Goal: Task Accomplishment & Management: Complete application form

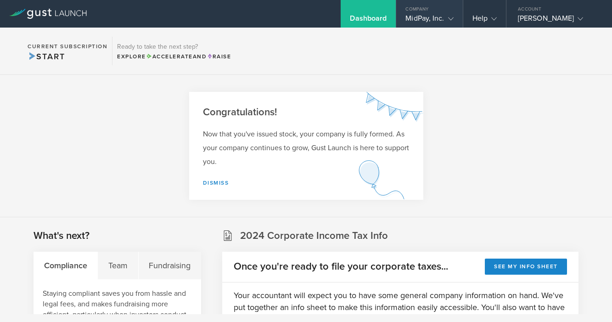
click at [447, 18] on gust-icon at bounding box center [448, 18] width 9 height 9
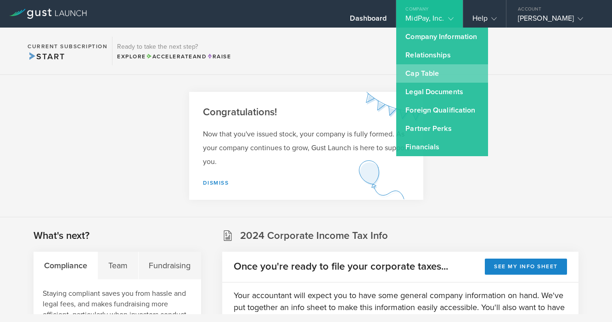
click at [446, 78] on link "Cap Table" at bounding box center [442, 73] width 92 height 18
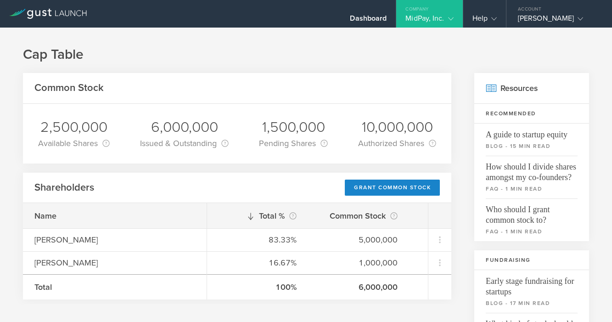
scroll to position [72, 0]
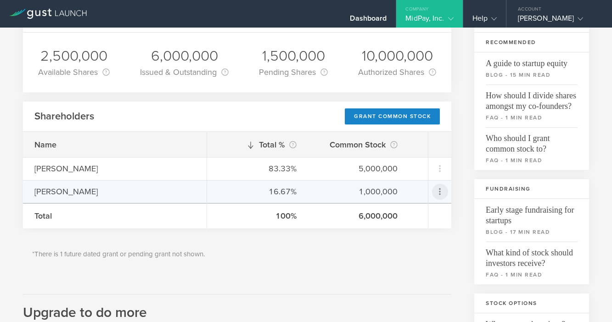
click at [441, 189] on icon at bounding box center [440, 191] width 2 height 7
click at [380, 276] on md-backdrop at bounding box center [306, 161] width 612 height 322
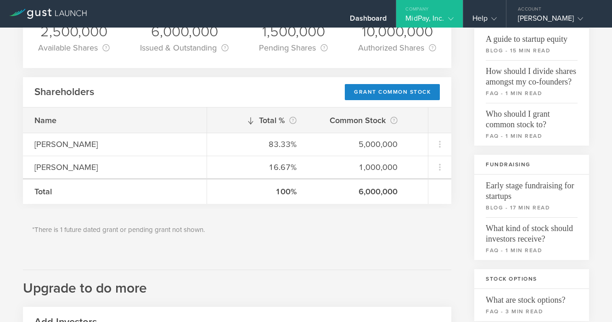
scroll to position [32, 0]
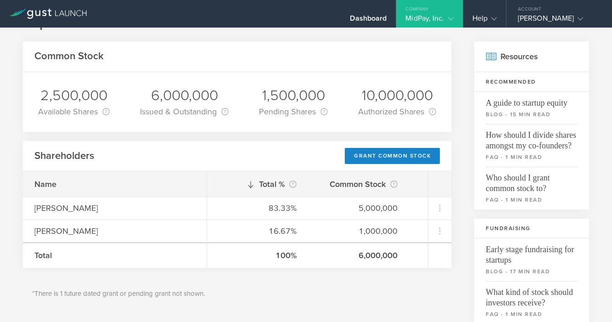
click at [450, 20] on polyline at bounding box center [450, 18] width 5 height 3
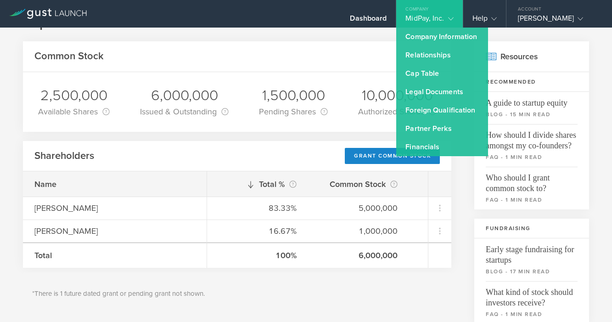
click at [450, 15] on gust-icon at bounding box center [448, 18] width 9 height 9
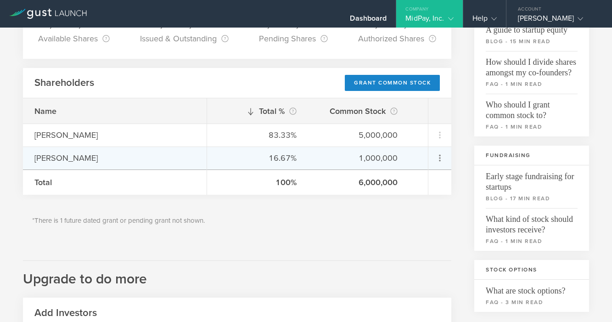
scroll to position [110, 0]
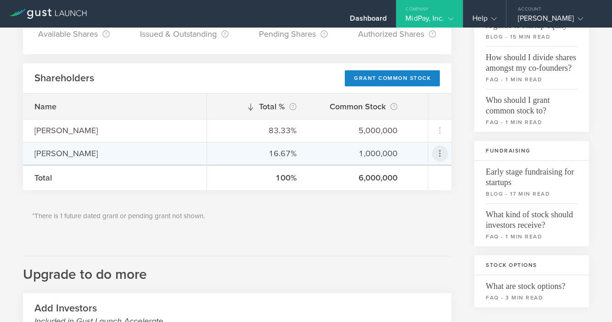
click at [440, 153] on icon at bounding box center [440, 153] width 2 height 7
click at [310, 234] on md-backdrop at bounding box center [306, 161] width 612 height 322
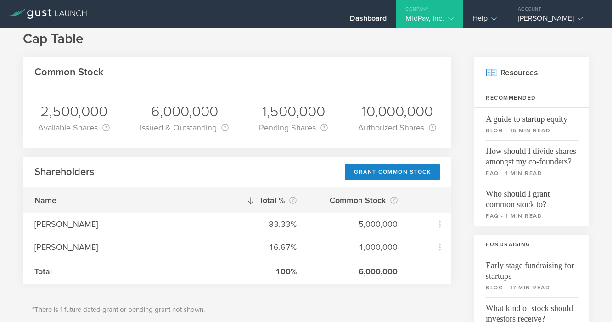
scroll to position [11, 0]
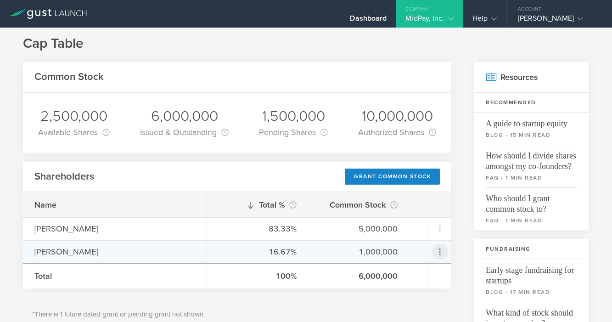
click at [440, 251] on icon at bounding box center [439, 251] width 11 height 11
click at [405, 299] on div "due to termination" at bounding box center [411, 303] width 70 height 9
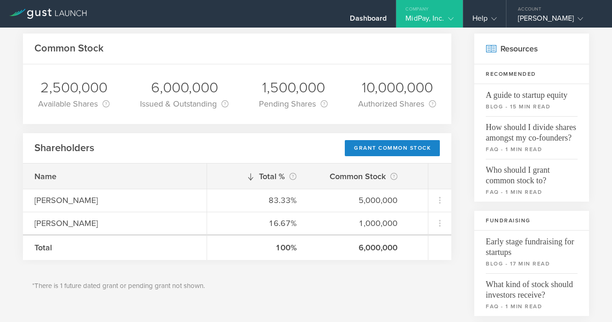
scroll to position [56, 0]
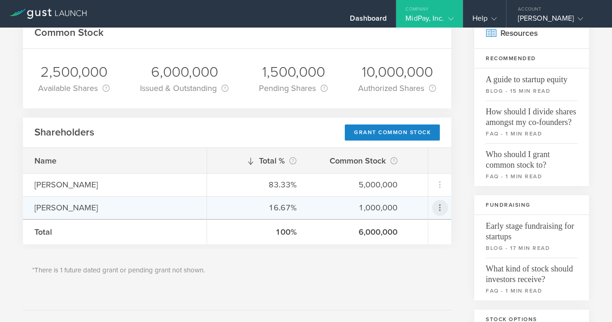
click at [442, 205] on icon at bounding box center [439, 207] width 11 height 11
click at [424, 259] on div "due to termination" at bounding box center [411, 259] width 70 height 9
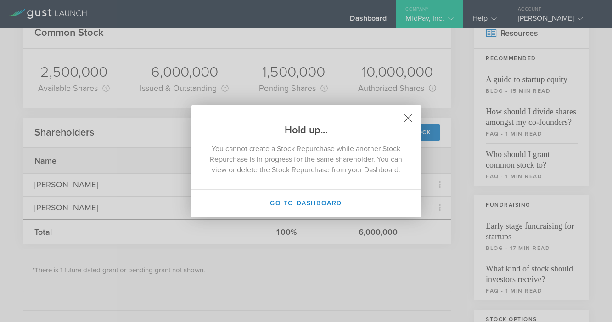
click at [410, 114] on icon at bounding box center [408, 118] width 8 height 8
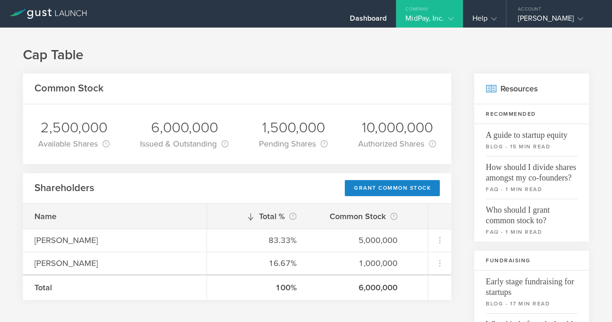
scroll to position [0, 0]
click at [364, 14] on div "Dashboard" at bounding box center [368, 21] width 37 height 14
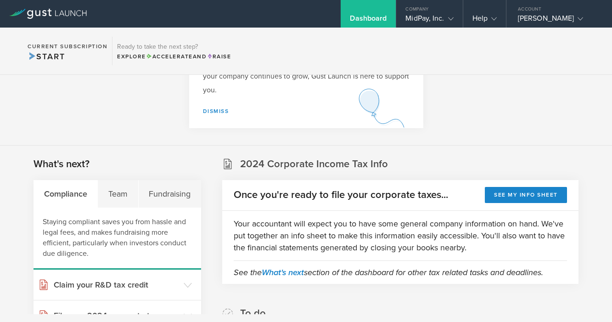
scroll to position [92, 0]
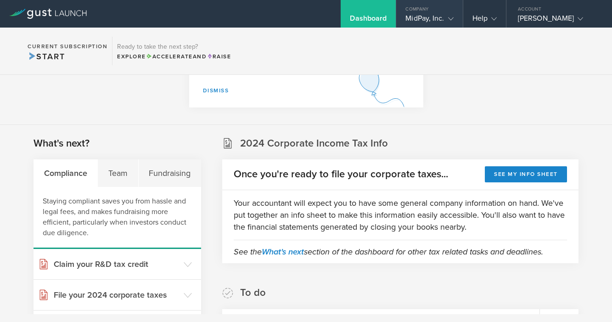
click at [448, 17] on polyline at bounding box center [450, 18] width 5 height 3
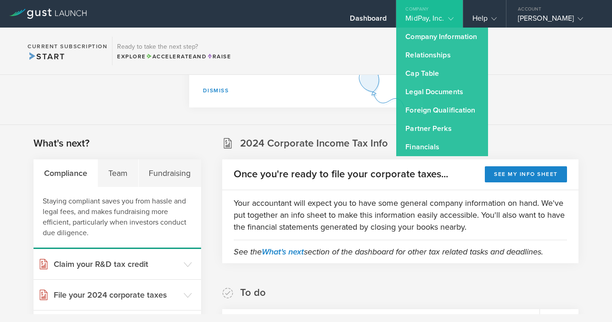
click at [547, 106] on section "Congratulations! Now that you've issued stock, your company is fully formed. As…" at bounding box center [306, 54] width 612 height 142
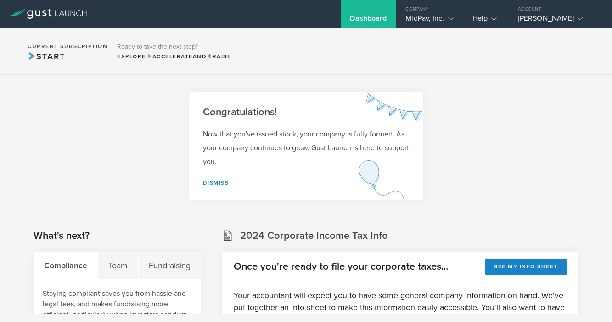
scroll to position [0, 0]
click at [443, 17] on div "MidPay, Inc." at bounding box center [429, 21] width 48 height 14
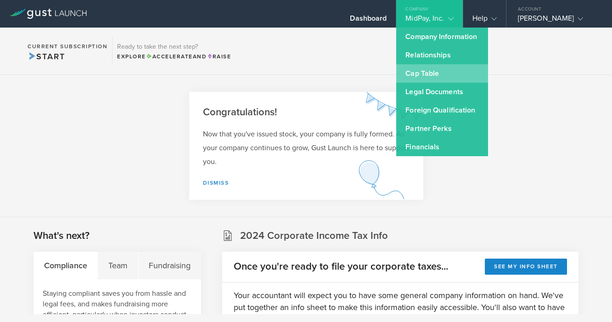
click at [465, 73] on link "Cap Table" at bounding box center [442, 73] width 92 height 18
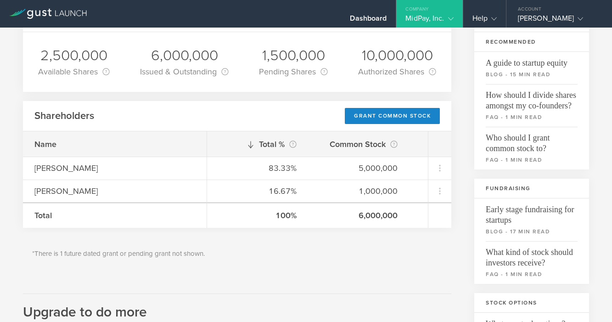
scroll to position [74, 0]
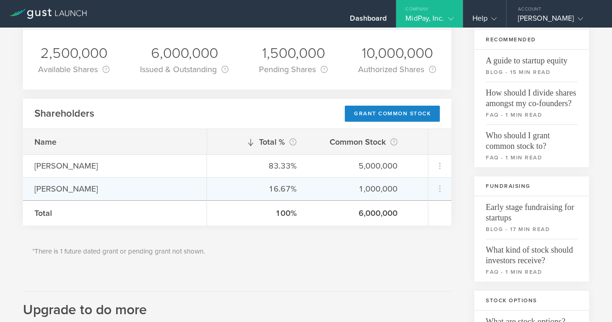
click at [87, 190] on div "Jeremy Sanders" at bounding box center [114, 189] width 161 height 12
click at [442, 190] on icon at bounding box center [439, 188] width 11 height 11
click at [424, 239] on div "due to termination" at bounding box center [411, 240] width 70 height 9
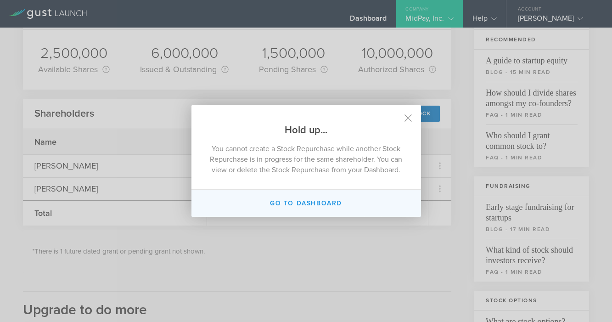
click at [337, 209] on button "Go to dashboard" at bounding box center [306, 203] width 230 height 27
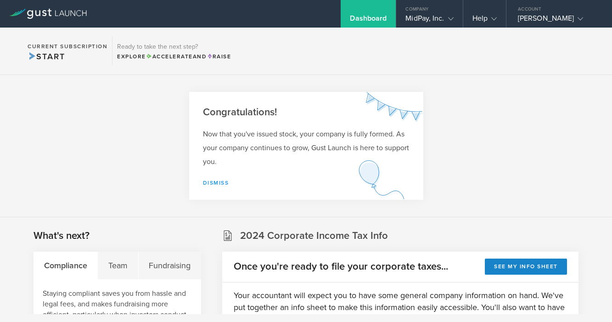
click at [226, 183] on link "Dismiss" at bounding box center [216, 182] width 26 height 6
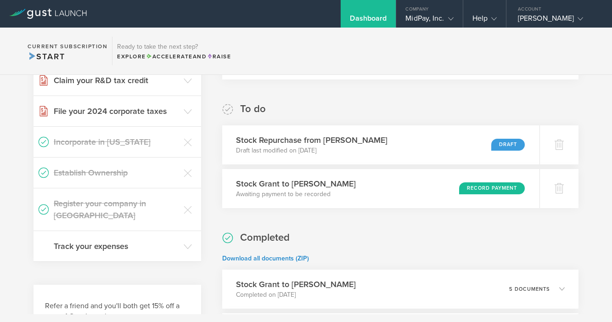
scroll to position [135, 0]
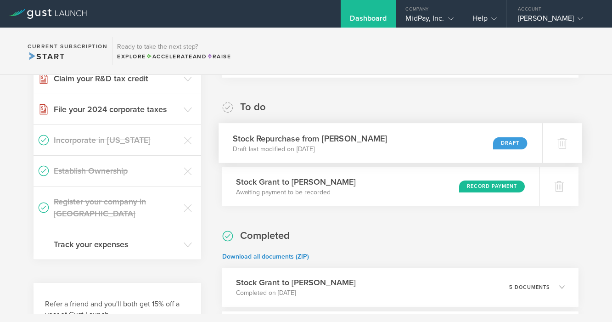
click at [496, 141] on div "Draft" at bounding box center [510, 143] width 34 height 12
click at [443, 18] on div "MidPay, Inc." at bounding box center [429, 21] width 48 height 14
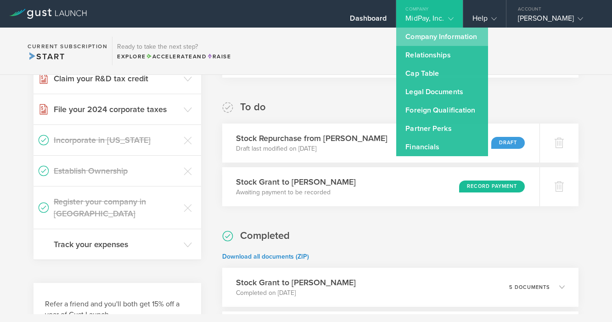
click at [464, 40] on link "Company Information" at bounding box center [442, 37] width 92 height 18
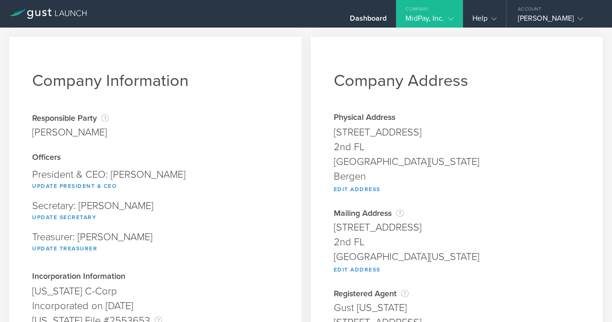
click at [452, 18] on polyline at bounding box center [450, 18] width 5 height 3
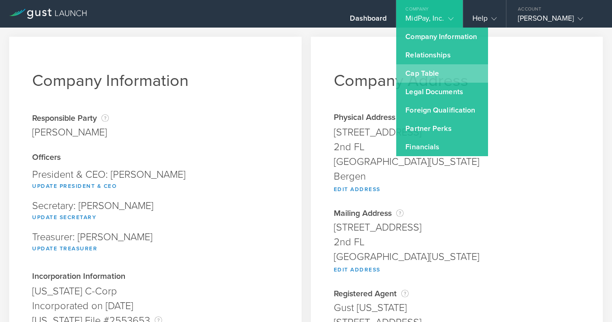
click at [460, 74] on link "Cap Table" at bounding box center [442, 73] width 92 height 18
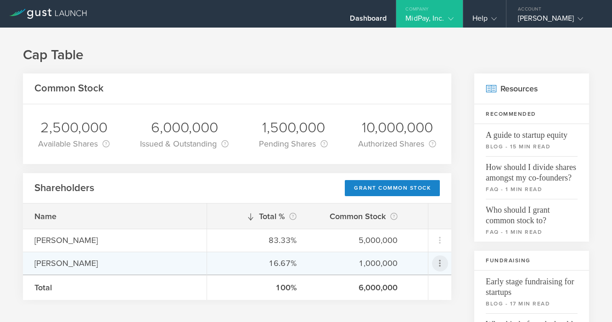
click at [439, 263] on icon at bounding box center [439, 263] width 11 height 11
click at [285, 264] on md-backdrop at bounding box center [306, 161] width 612 height 322
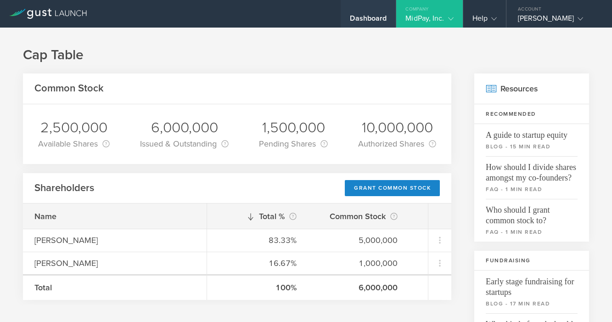
click at [377, 19] on div "Dashboard" at bounding box center [368, 21] width 37 height 14
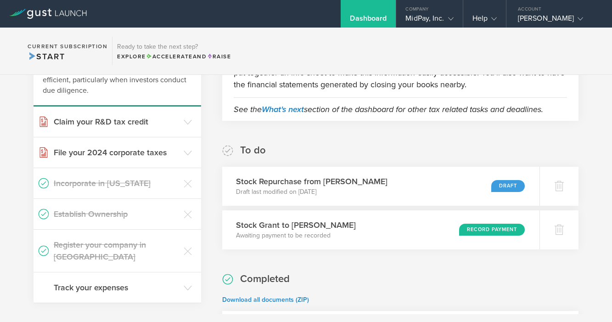
scroll to position [95, 0]
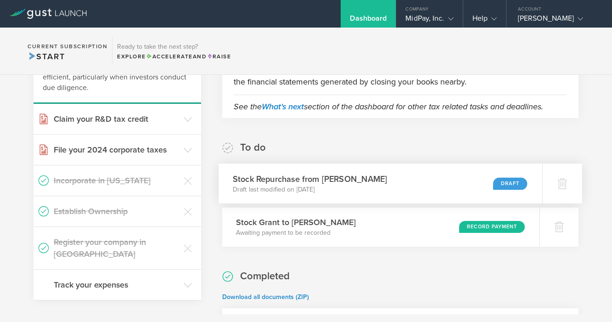
click at [337, 177] on h3 "Stock Repurchase from [PERSON_NAME]" at bounding box center [310, 179] width 155 height 12
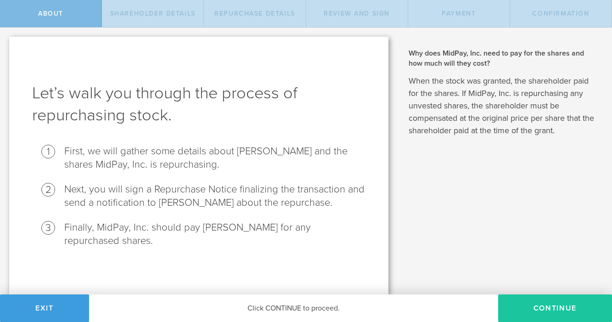
click at [565, 303] on button "Continue" at bounding box center [555, 308] width 114 height 28
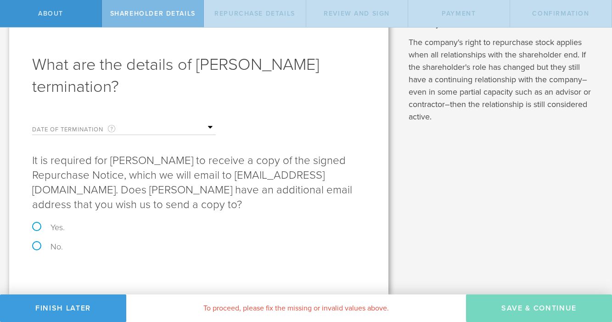
scroll to position [28, 0]
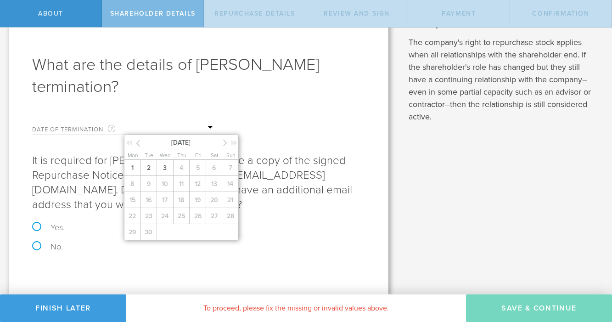
click at [135, 129] on input "text" at bounding box center [170, 128] width 92 height 14
click at [101, 135] on div "Date of Termination This is the date that Jeremy Sanders severed ties with your…" at bounding box center [124, 125] width 184 height 19
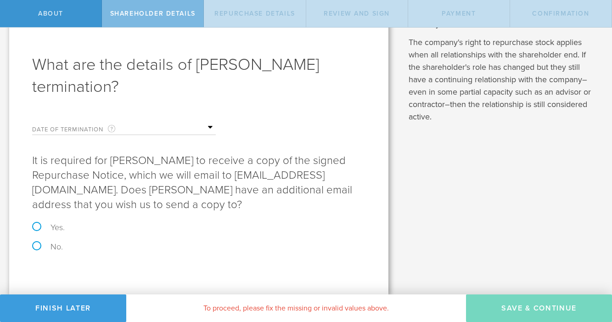
click at [207, 123] on input "text" at bounding box center [170, 128] width 92 height 14
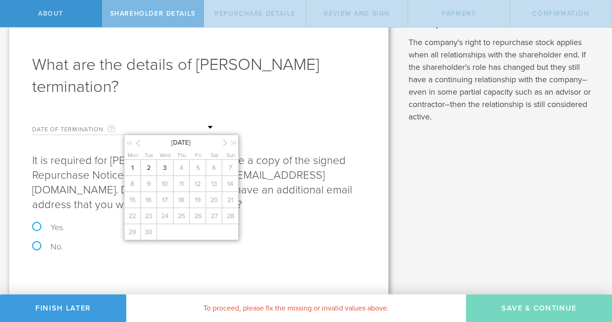
click at [217, 169] on div "1 2 3 4 5 6 7 8 9 10 11 12 13 14 15 16 17 18 19 20 21 22 23 24 25 26 27 28 29 30" at bounding box center [182, 200] width 117 height 80
click at [142, 145] on span "September 2025" at bounding box center [181, 142] width 78 height 10
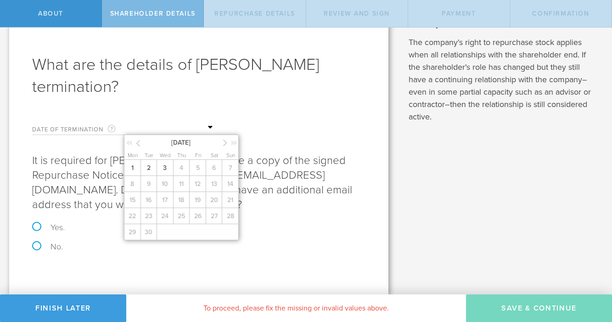
click at [142, 145] on span "September 2025" at bounding box center [181, 142] width 78 height 10
click at [140, 145] on div at bounding box center [134, 144] width 16 height 9
click at [139, 144] on icon at bounding box center [138, 142] width 4 height 11
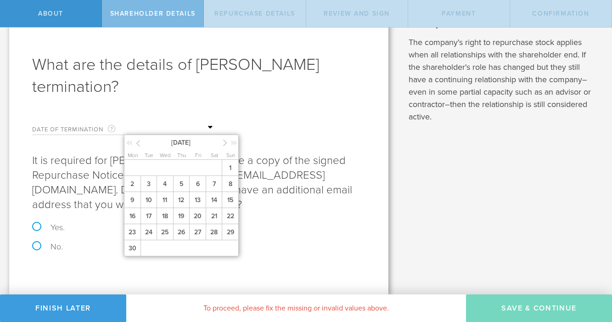
click at [139, 144] on icon at bounding box center [138, 142] width 4 height 11
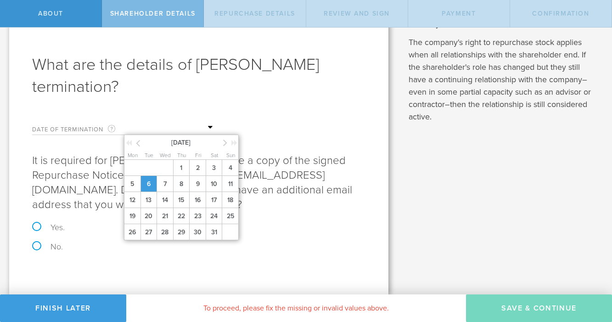
click at [145, 184] on span "6" at bounding box center [148, 184] width 17 height 16
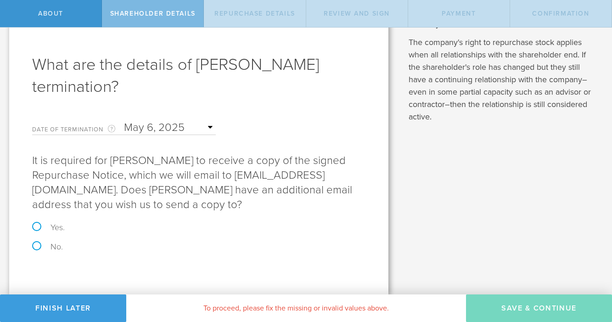
click at [181, 182] on p "It is required for Jeremy Sanders to receive a copy of the signed Repurchase No…" at bounding box center [198, 182] width 333 height 59
click at [55, 224] on label "Yes." at bounding box center [198, 227] width 333 height 8
click at [6, 18] on input "Yes." at bounding box center [3, 8] width 6 height 19
radio input "true"
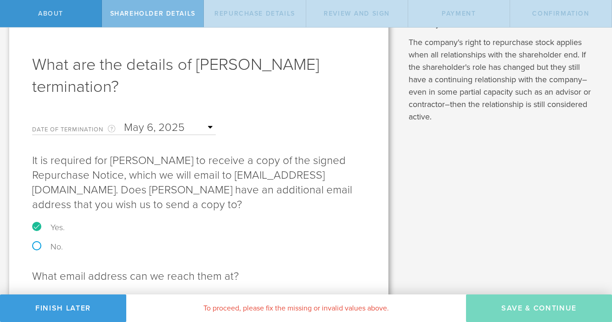
click at [54, 245] on label "No." at bounding box center [198, 246] width 333 height 8
click at [6, 18] on input "No." at bounding box center [3, 8] width 6 height 19
radio input "true"
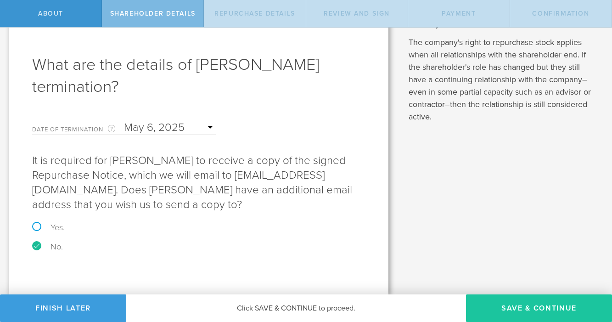
click at [517, 307] on button "Save & Continue" at bounding box center [539, 308] width 146 height 28
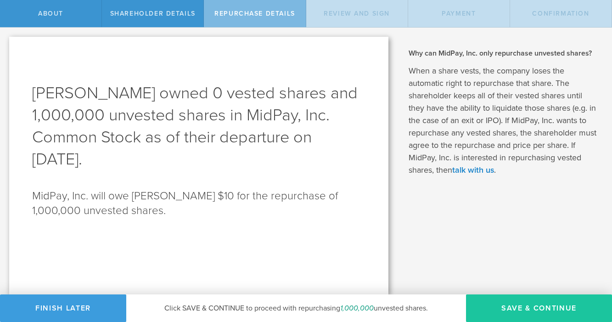
click at [533, 310] on button "Save & Continue" at bounding box center [539, 308] width 146 height 28
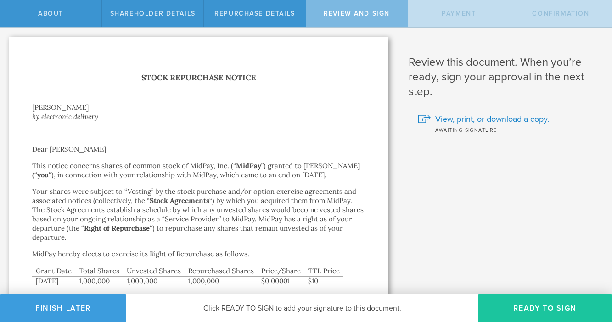
click at [568, 299] on button "Ready to Sign" at bounding box center [545, 308] width 134 height 28
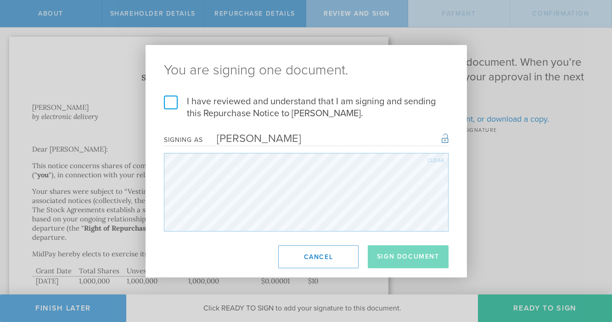
click at [176, 99] on label "I have reviewed and understand that I am signing and sending this Repurchase No…" at bounding box center [306, 107] width 285 height 24
click at [0, 0] on input "I have reviewed and understand that I am signing and sending this Repurchase No…" at bounding box center [0, 0] width 0 height 0
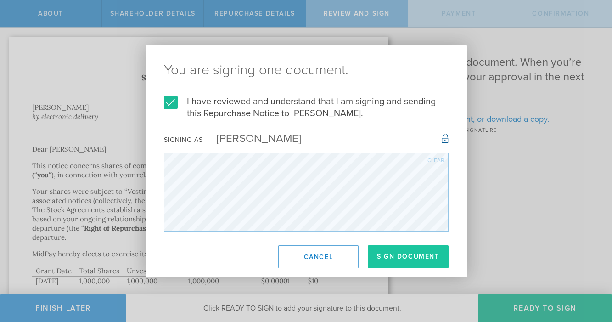
click at [404, 258] on button "Sign Document" at bounding box center [408, 256] width 81 height 23
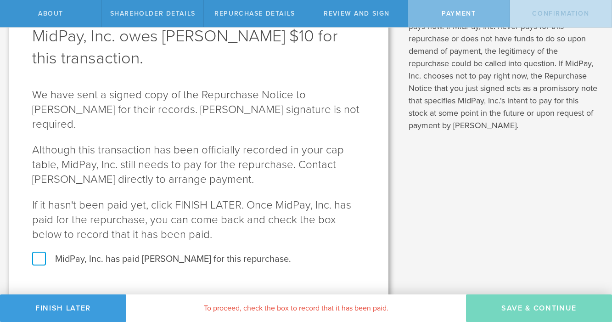
scroll to position [56, 0]
click at [38, 253] on label "MidPay, Inc. has paid Jeremy Sanders for this repurchase." at bounding box center [198, 259] width 333 height 12
checkbox input "true"
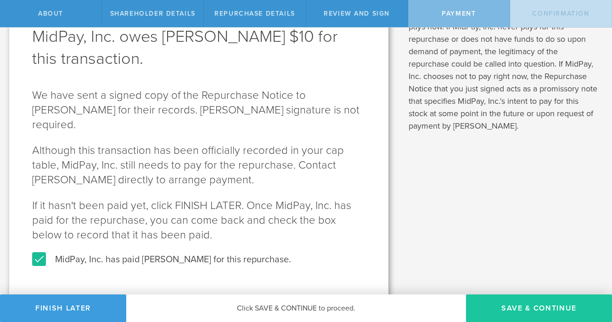
click at [505, 309] on button "SAVE & CONTINUE" at bounding box center [539, 308] width 146 height 28
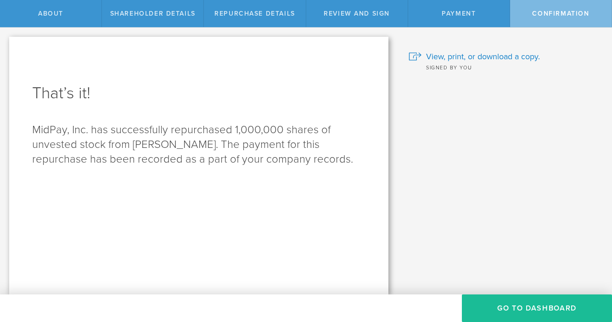
scroll to position [0, 0]
click at [554, 297] on button "Go to Dashboard" at bounding box center [537, 308] width 150 height 28
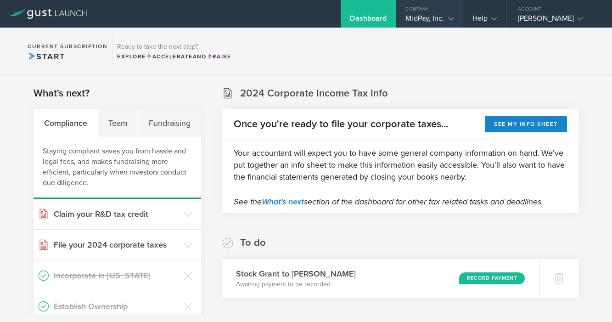
click at [426, 22] on div "MidPay, Inc." at bounding box center [429, 21] width 48 height 14
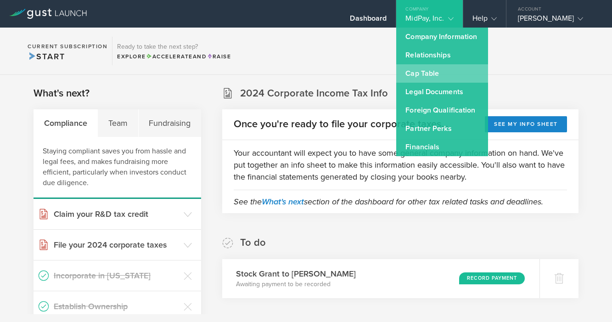
click at [452, 78] on link "Cap Table" at bounding box center [442, 73] width 92 height 18
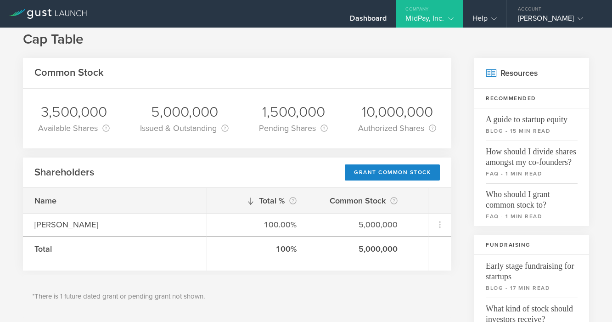
scroll to position [18, 0]
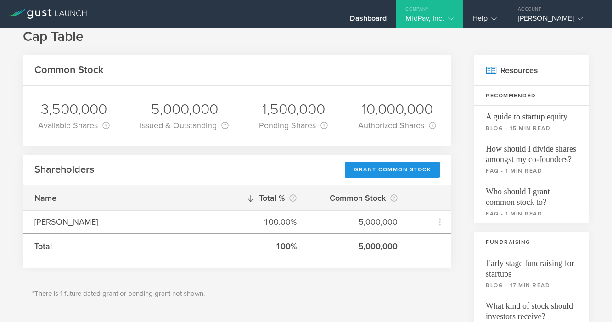
click at [391, 167] on div "Grant Common Stock" at bounding box center [392, 170] width 95 height 16
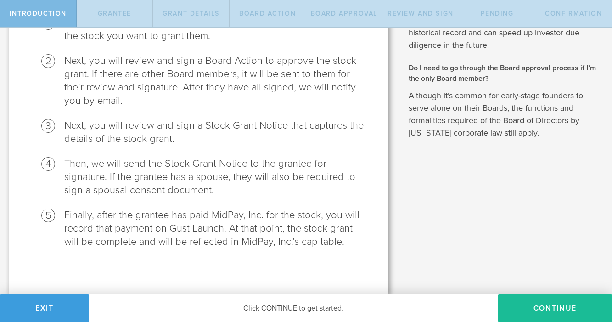
scroll to position [152, 0]
click at [534, 302] on button "Continue" at bounding box center [555, 308] width 114 height 28
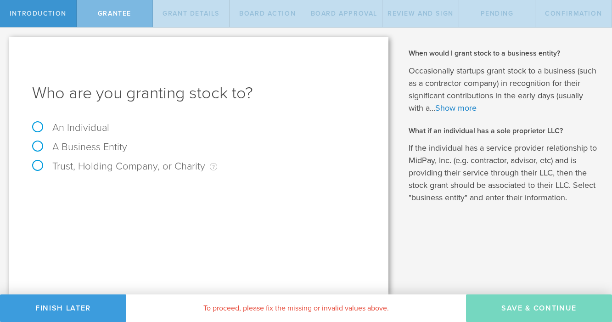
scroll to position [0, 0]
click at [67, 128] on label "An Individual" at bounding box center [70, 128] width 77 height 12
click at [6, 42] on input "An Individual" at bounding box center [3, 35] width 6 height 15
radio input "true"
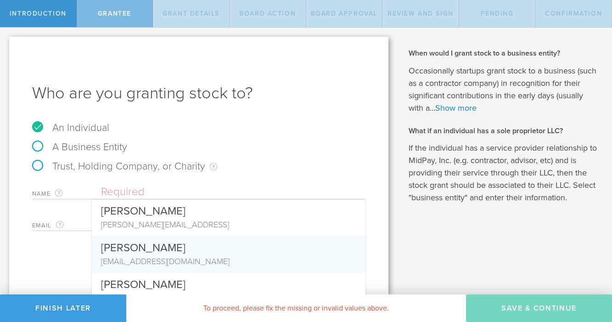
click at [168, 252] on div "Jeremy Sanders" at bounding box center [228, 245] width 255 height 20
type input "Jeremy Sanders"
type input "jeremybsand@gmail.com"
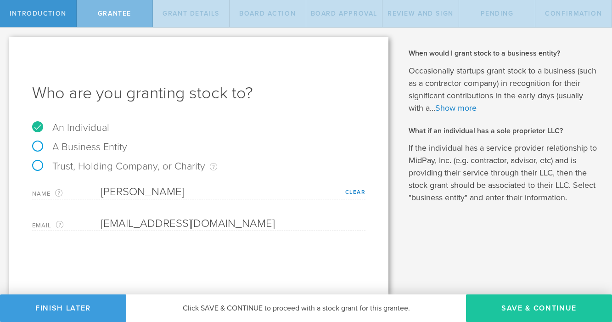
click at [533, 314] on button "Save & Continue" at bounding box center [539, 308] width 146 height 28
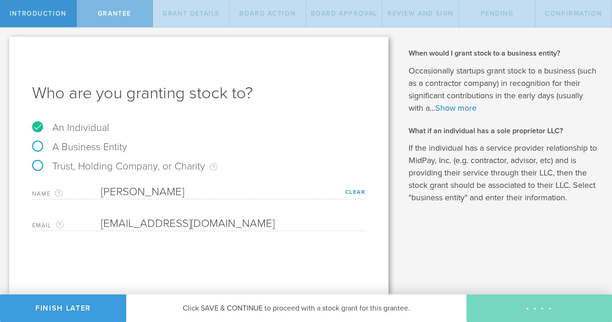
type input "48"
type input "12"
select select "none"
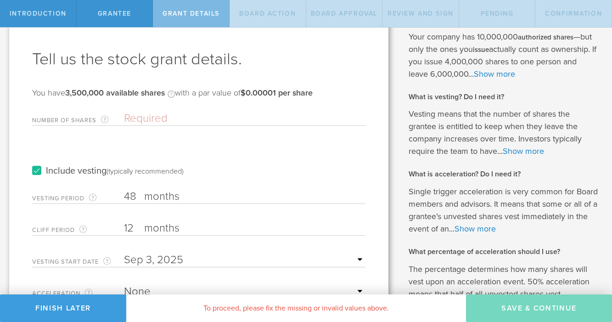
scroll to position [38, 0]
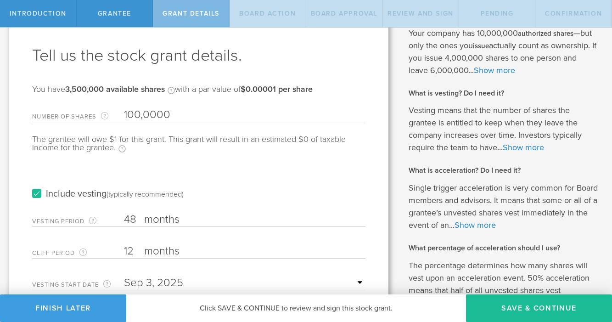
type input "1,000,000"
click at [227, 151] on div "The grantee will owe $10 for this grant. This grant will result in an estimated…" at bounding box center [198, 148] width 333 height 27
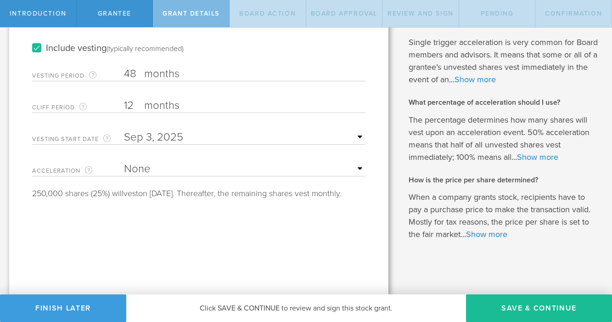
scroll to position [183, 0]
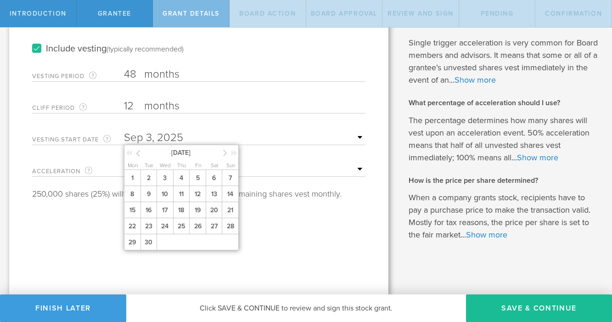
click at [179, 140] on input "text" at bounding box center [244, 138] width 241 height 14
click at [139, 156] on icon at bounding box center [138, 152] width 4 height 11
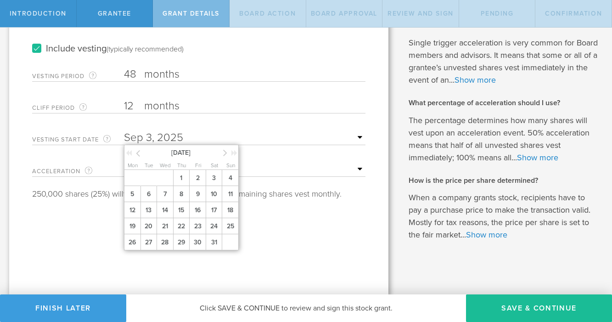
click at [139, 155] on icon at bounding box center [138, 152] width 4 height 11
click at [224, 155] on icon at bounding box center [225, 152] width 4 height 11
click at [134, 213] on span "10" at bounding box center [132, 210] width 17 height 16
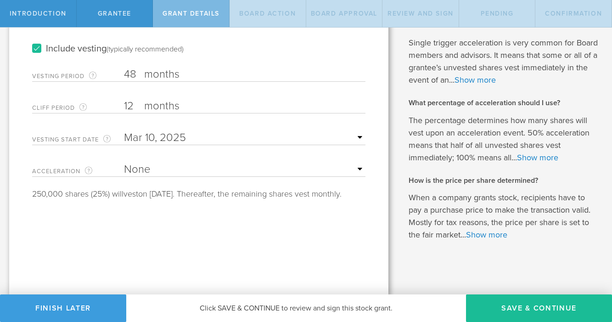
select select "double"
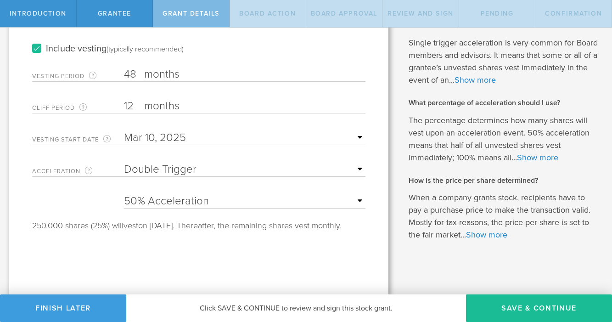
click at [199, 230] on div "250,000 shares (25%) will vest on March 10, 2026. Thereafter, the remaining sha…" at bounding box center [198, 225] width 333 height 8
select select "100"
click at [308, 252] on div "Tell us the stock grant details. You have 3,500,000 available shares Available …" at bounding box center [198, 74] width 379 height 441
click at [549, 158] on link "Show more" at bounding box center [537, 157] width 41 height 10
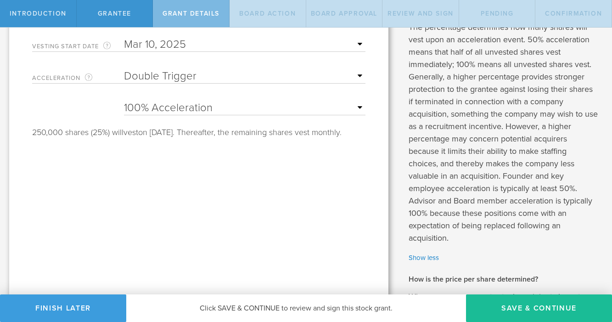
scroll to position [288, 0]
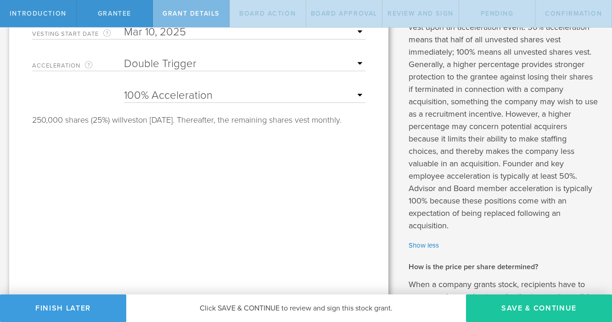
click at [535, 306] on button "Save & Continue" at bounding box center [539, 308] width 146 height 28
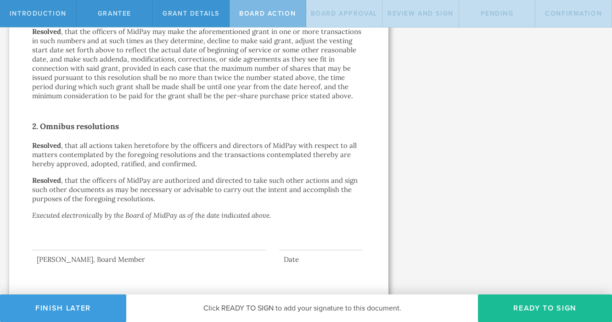
scroll to position [595, 0]
click at [526, 304] on button "Ready to Sign" at bounding box center [545, 308] width 134 height 28
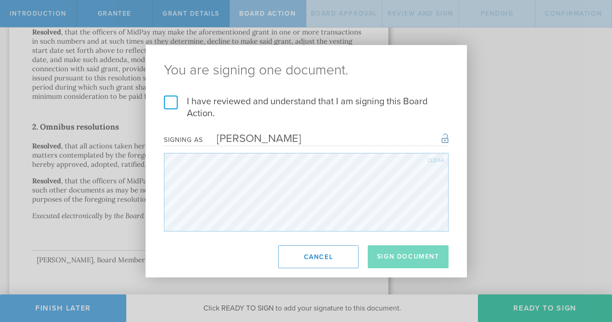
click at [208, 108] on label "I have reviewed and understand that I am signing this Board Action." at bounding box center [306, 107] width 285 height 24
click at [0, 0] on input "I have reviewed and understand that I am signing this Board Action." at bounding box center [0, 0] width 0 height 0
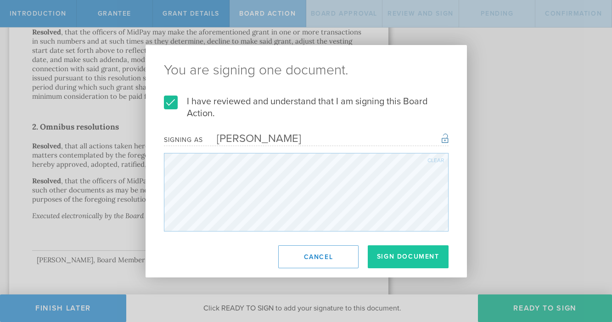
click at [400, 252] on button "Sign Document" at bounding box center [408, 256] width 81 height 23
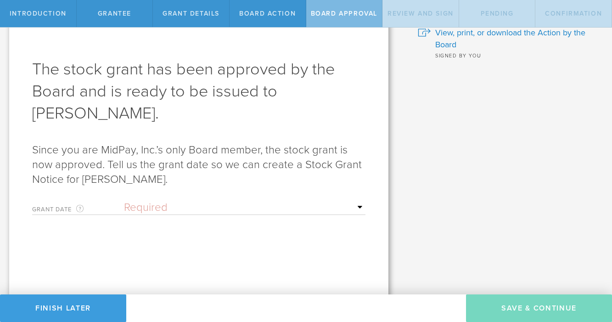
scroll to position [33, 0]
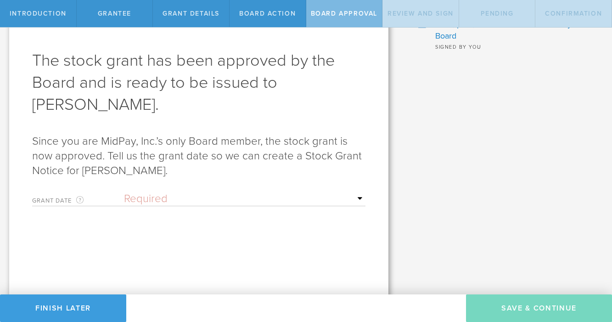
select select "uponGranteeSignature"
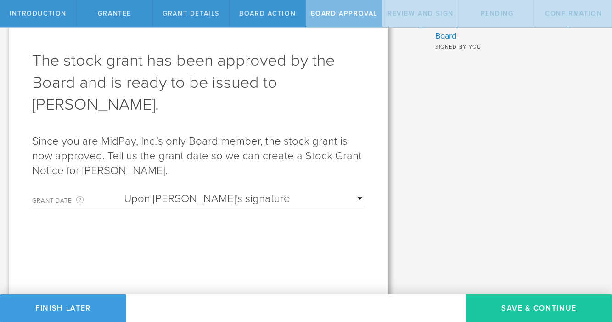
click at [533, 308] on button "Save & Continue" at bounding box center [539, 308] width 146 height 28
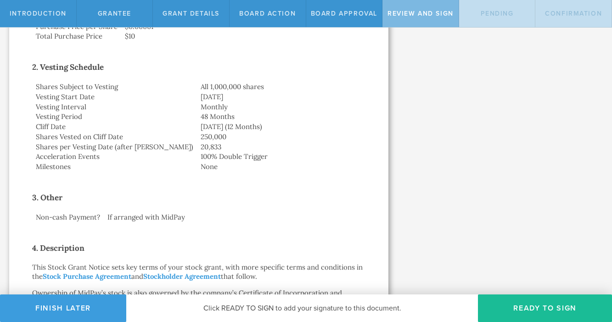
scroll to position [219, 0]
click at [544, 311] on button "Ready to Sign" at bounding box center [545, 308] width 134 height 28
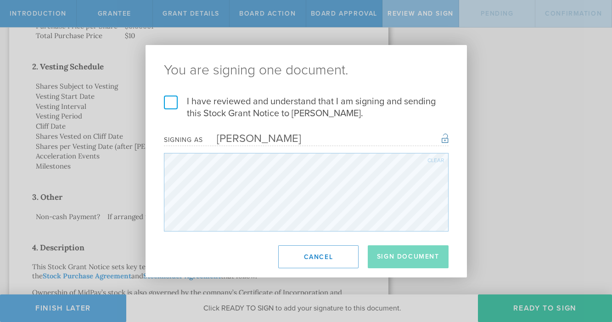
click at [212, 105] on label "I have reviewed and understand that I am signing and sending this Stock Grant N…" at bounding box center [306, 107] width 285 height 24
click at [0, 0] on input "I have reviewed and understand that I am signing and sending this Stock Grant N…" at bounding box center [0, 0] width 0 height 0
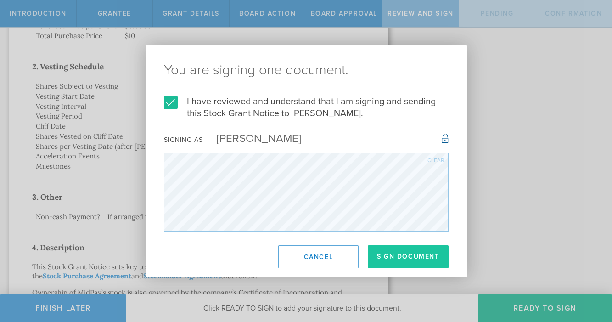
click at [395, 265] on button "Sign Document" at bounding box center [408, 256] width 81 height 23
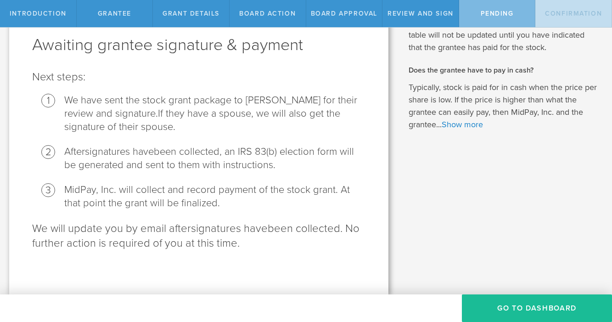
scroll to position [0, 0]
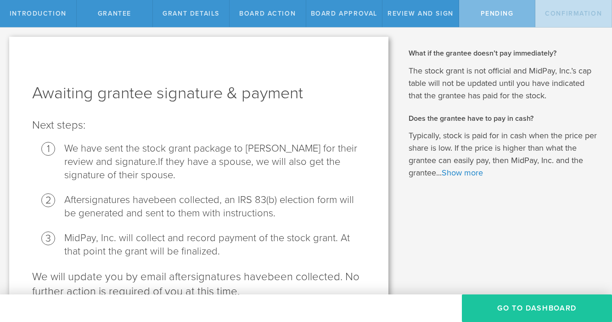
click at [532, 300] on button "Go To Dashboard" at bounding box center [537, 308] width 150 height 28
